Goal: Navigation & Orientation: Find specific page/section

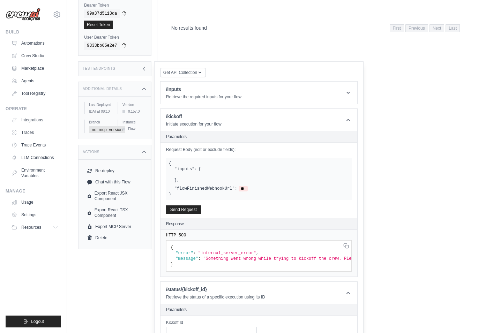
click at [149, 228] on html "[PERSON_NAME][EMAIL_ADDRESS][DOMAIN_NAME] CrewAI Internal Org [GEOGRAPHIC_DATA]…" at bounding box center [242, 46] width 485 height 363
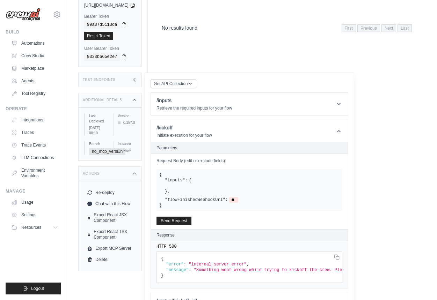
scroll to position [135, 0]
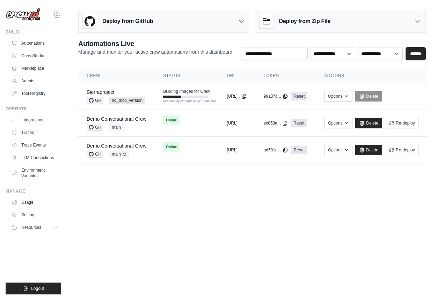
click at [55, 14] on icon at bounding box center [57, 14] width 8 height 8
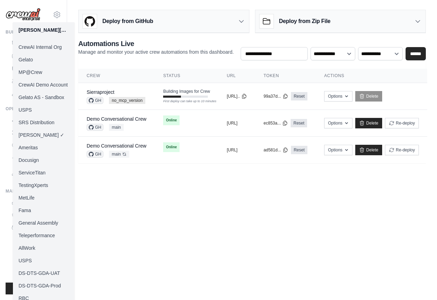
click at [46, 72] on link "MP@Crew" at bounding box center [43, 72] width 61 height 13
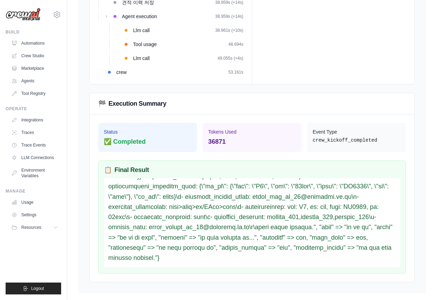
scroll to position [154, 0]
